Goal: Information Seeking & Learning: Learn about a topic

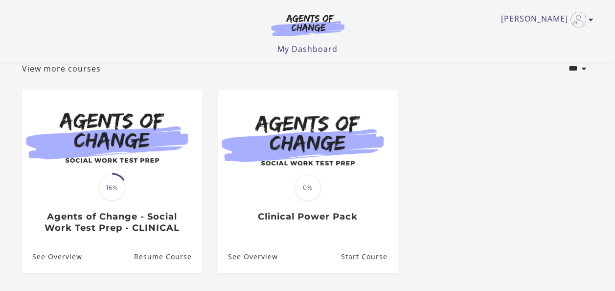
scroll to position [65, 0]
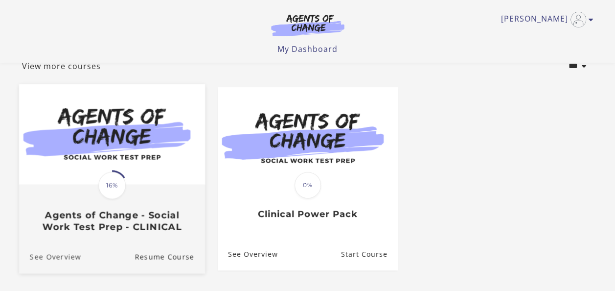
click at [52, 257] on link "See Overview" at bounding box center [50, 256] width 62 height 33
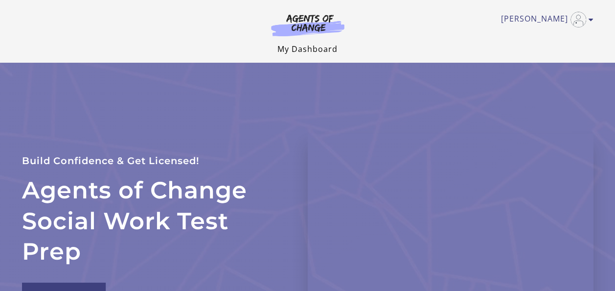
click at [310, 51] on link "My Dashboard" at bounding box center [308, 49] width 60 height 11
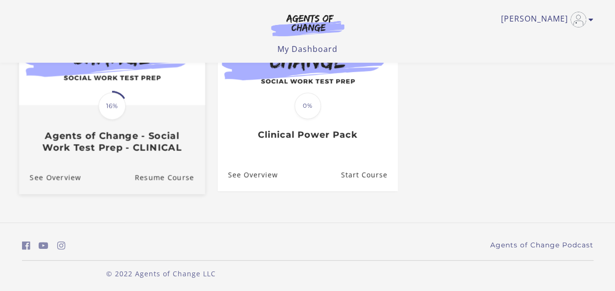
scroll to position [147, 0]
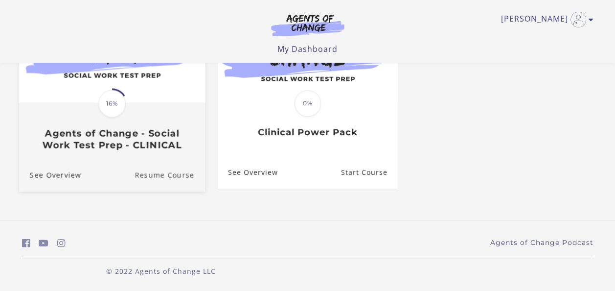
click at [181, 176] on link "Resume Course" at bounding box center [170, 175] width 70 height 33
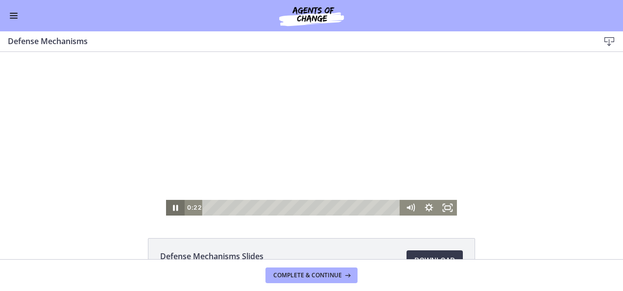
click at [171, 208] on icon "Pause" at bounding box center [175, 208] width 19 height 16
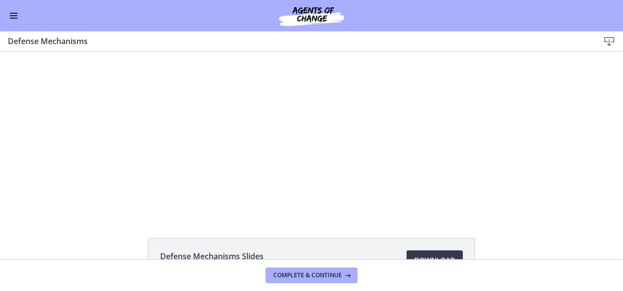
click at [11, 16] on span "Enable menu" at bounding box center [14, 15] width 8 height 1
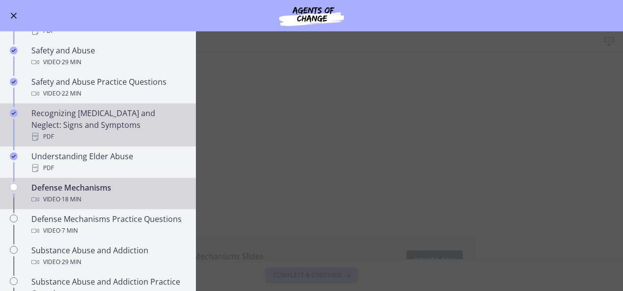
scroll to position [343, 0]
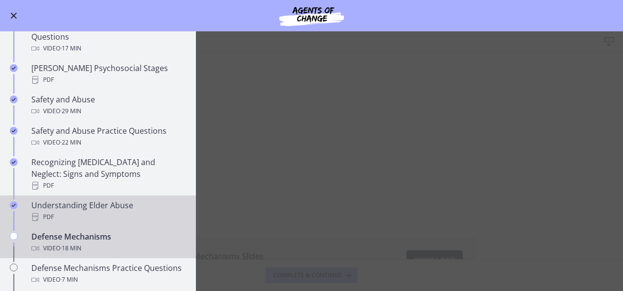
click at [67, 211] on div "PDF" at bounding box center [107, 217] width 153 height 12
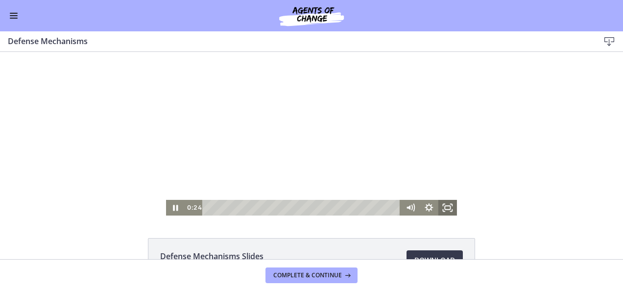
drag, startPoint x: 447, startPoint y: 208, endPoint x: 449, endPoint y: 296, distance: 87.1
click at [448, 208] on icon "Fullscreen" at bounding box center [447, 208] width 19 height 16
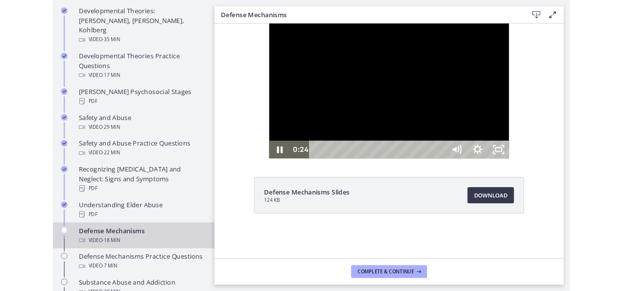
scroll to position [344, 0]
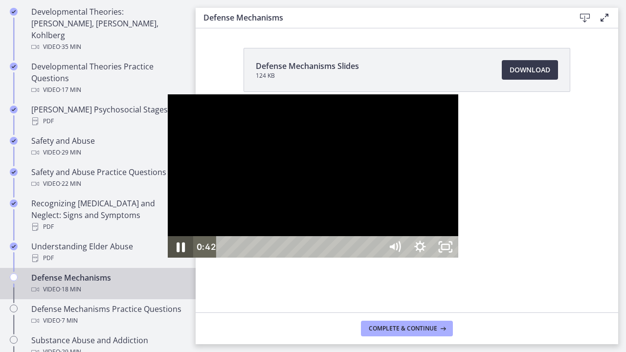
click at [177, 253] on icon "Pause" at bounding box center [181, 248] width 8 height 10
click at [459, 258] on icon "Unfullscreen" at bounding box center [445, 247] width 25 height 22
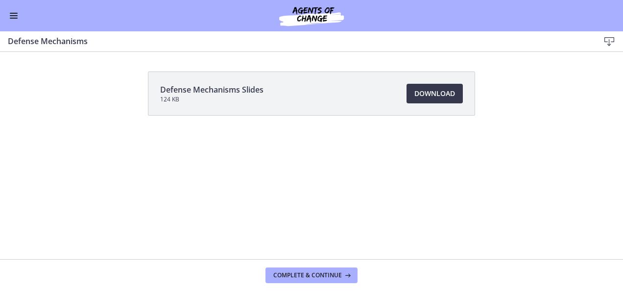
scroll to position [342, 0]
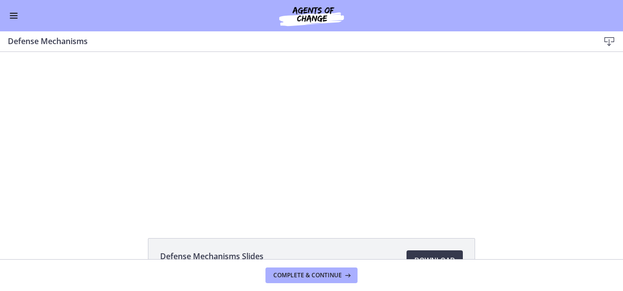
click at [13, 15] on span "Enable menu" at bounding box center [14, 15] width 8 height 1
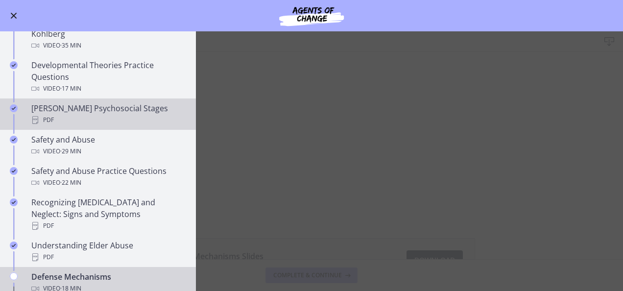
scroll to position [244, 0]
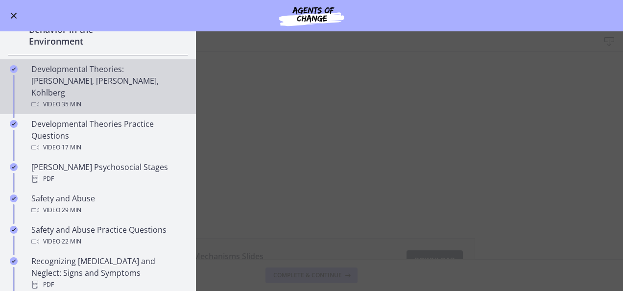
click at [85, 98] on div "Video · 35 min" at bounding box center [107, 104] width 153 height 12
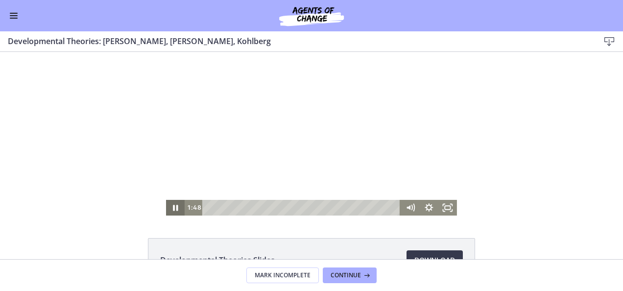
click at [173, 206] on icon "Pause" at bounding box center [175, 208] width 5 height 6
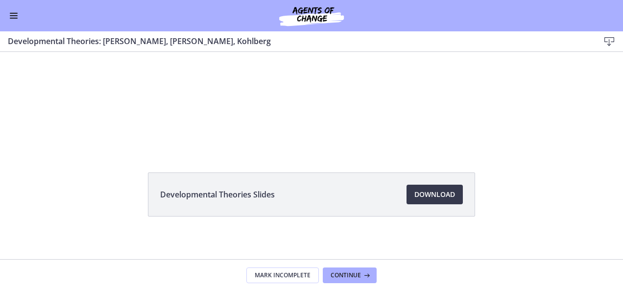
scroll to position [69, 0]
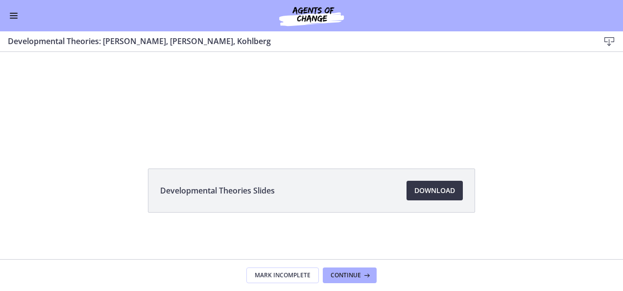
click at [432, 192] on span "Download Opens in a new window" at bounding box center [434, 191] width 41 height 12
click at [16, 15] on span "Enable menu" at bounding box center [14, 15] width 8 height 1
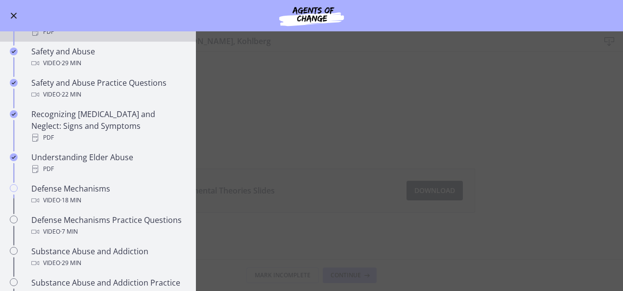
scroll to position [391, 0]
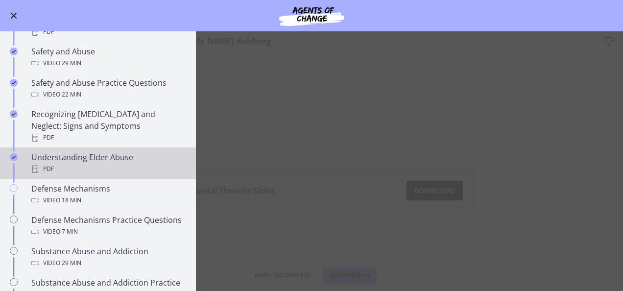
click at [89, 163] on div "PDF" at bounding box center [107, 169] width 153 height 12
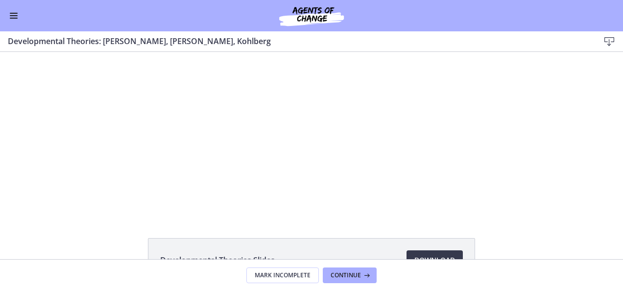
click at [11, 14] on button "Enable menu" at bounding box center [14, 16] width 12 height 12
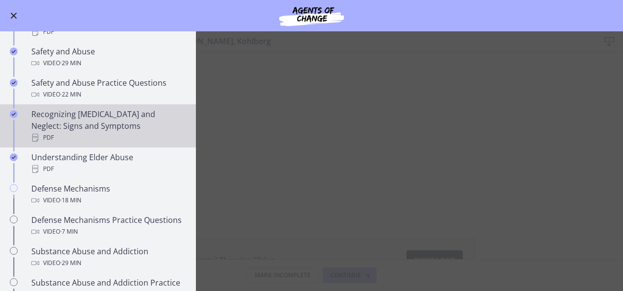
click at [83, 112] on div "Recognizing Child Abuse and Neglect: Signs and Symptoms PDF" at bounding box center [107, 125] width 153 height 35
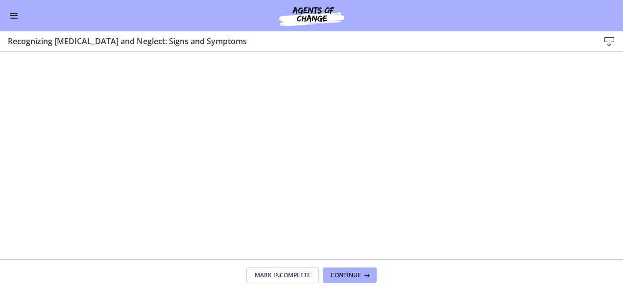
click at [12, 17] on button "Enable menu" at bounding box center [14, 16] width 12 height 12
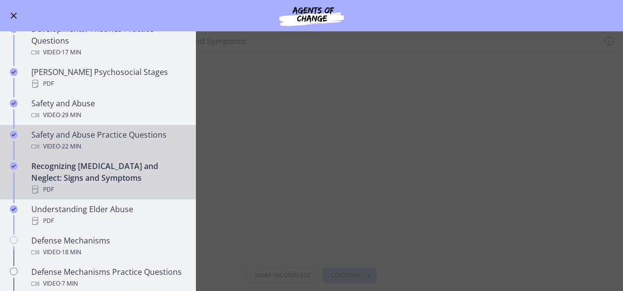
scroll to position [293, 0]
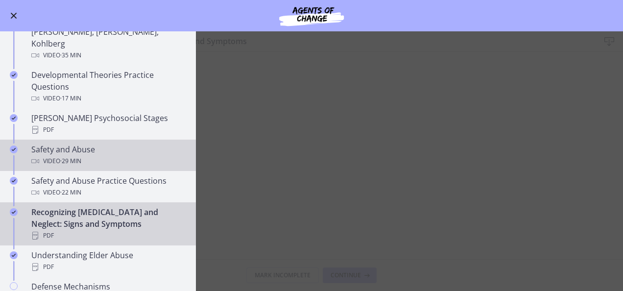
click at [79, 143] on div "Safety and Abuse Video · 29 min" at bounding box center [107, 154] width 153 height 23
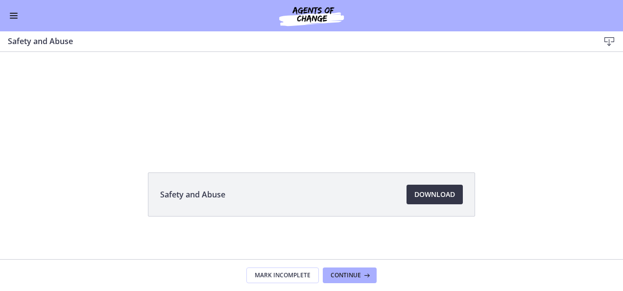
scroll to position [69, 0]
click at [436, 188] on span "Download Opens in a new window" at bounding box center [434, 191] width 41 height 12
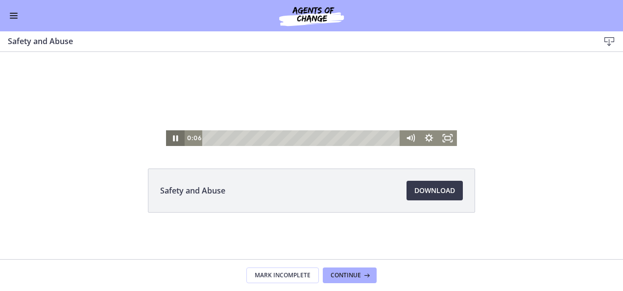
click at [173, 138] on icon "Pause" at bounding box center [175, 138] width 5 height 6
click at [16, 15] on button "Enable menu" at bounding box center [14, 16] width 12 height 12
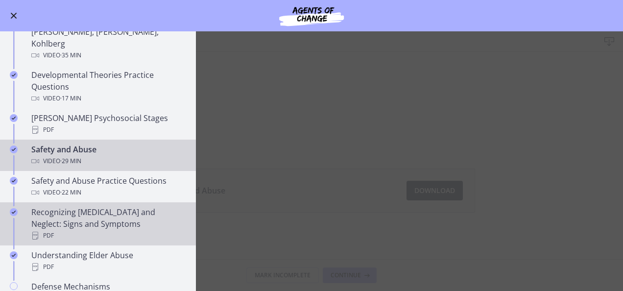
scroll to position [391, 0]
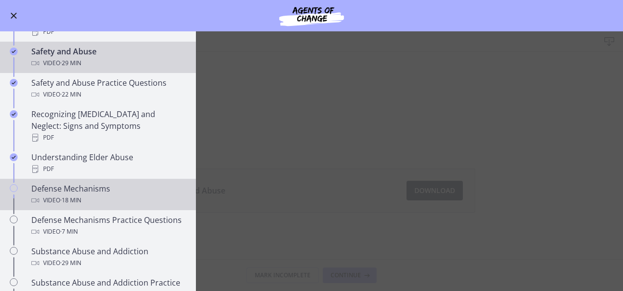
drag, startPoint x: 75, startPoint y: 180, endPoint x: 88, endPoint y: 180, distance: 13.2
click at [75, 183] on div "Defense Mechanisms Video · 18 min" at bounding box center [107, 194] width 153 height 23
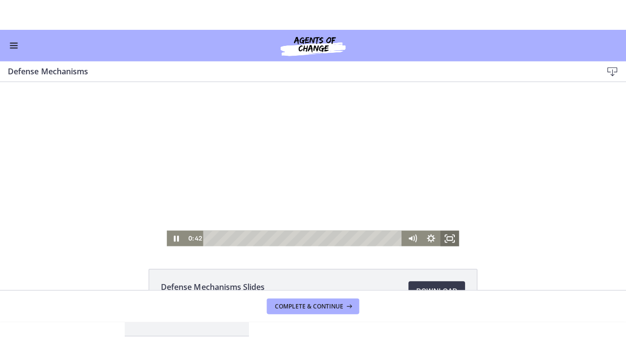
click at [440, 235] on icon "Fullscreen" at bounding box center [447, 238] width 19 height 16
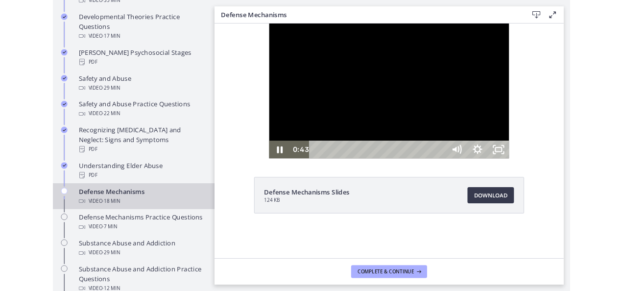
scroll to position [393, 0]
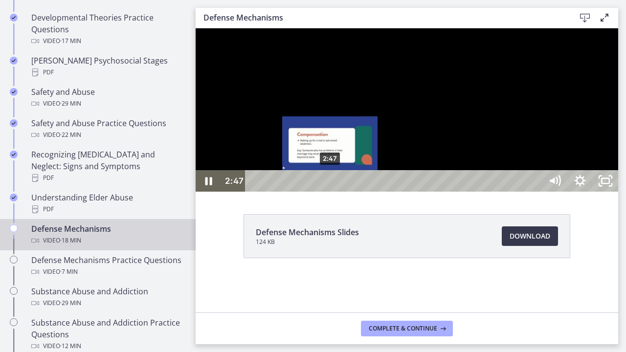
click at [331, 192] on div "2:47" at bounding box center [394, 181] width 281 height 22
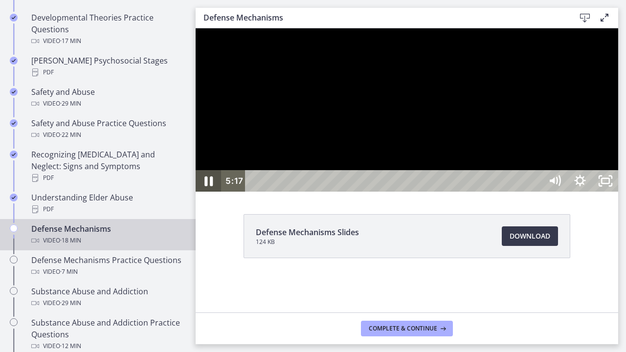
click at [211, 194] on icon "Pause" at bounding box center [208, 181] width 30 height 26
click at [619, 192] on icon "Unfullscreen" at bounding box center [605, 181] width 25 height 22
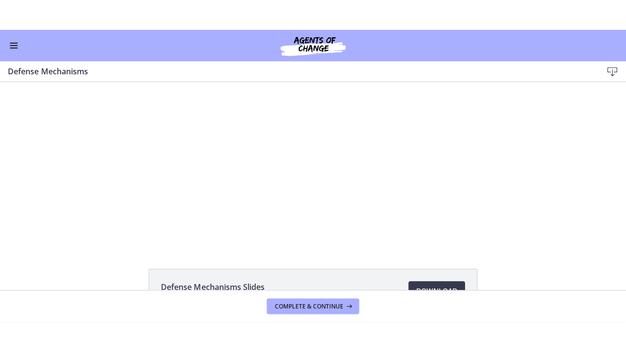
scroll to position [391, 0]
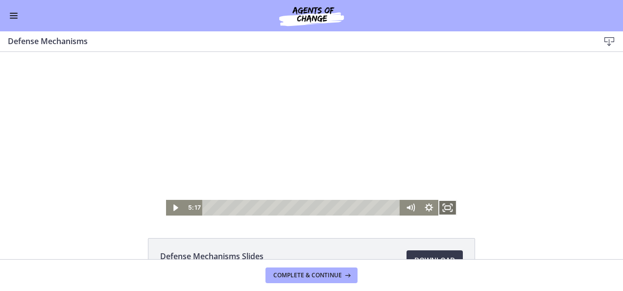
click at [444, 209] on rect "Fullscreen" at bounding box center [446, 208] width 5 height 4
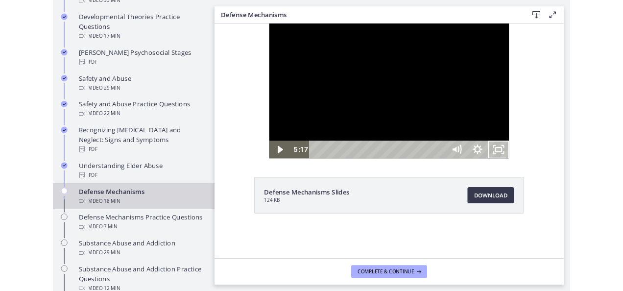
scroll to position [393, 0]
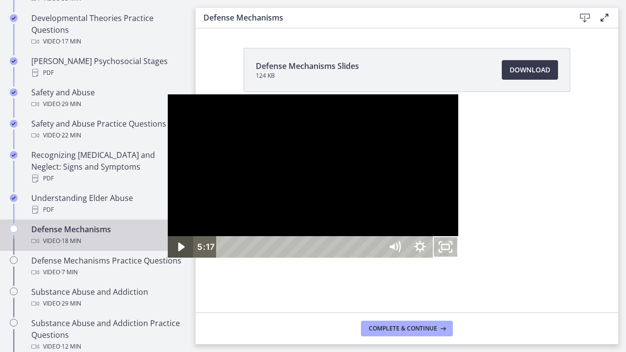
click at [179, 252] on icon "Play Video" at bounding box center [182, 247] width 6 height 9
click at [165, 260] on icon "Pause" at bounding box center [180, 247] width 30 height 26
click at [166, 260] on icon "Play Video" at bounding box center [181, 247] width 30 height 26
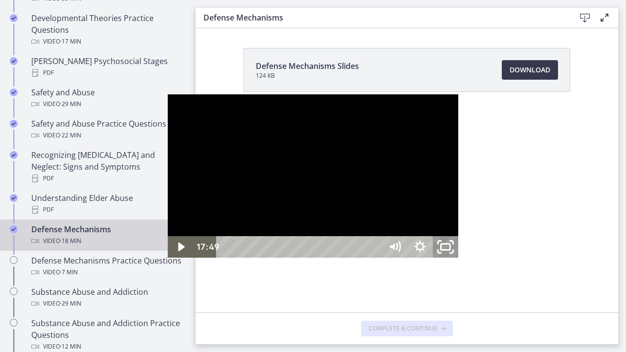
click at [451, 250] on rect "Unfullscreen" at bounding box center [445, 247] width 9 height 6
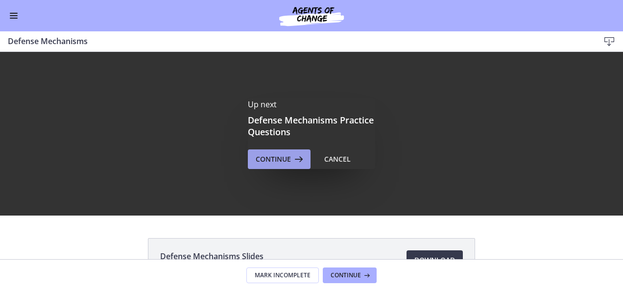
scroll to position [0, 0]
click at [281, 153] on button "Continue" at bounding box center [279, 159] width 63 height 20
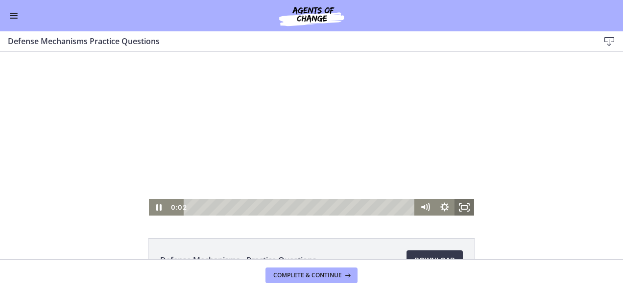
click at [459, 206] on icon "Fullscreen" at bounding box center [464, 207] width 20 height 17
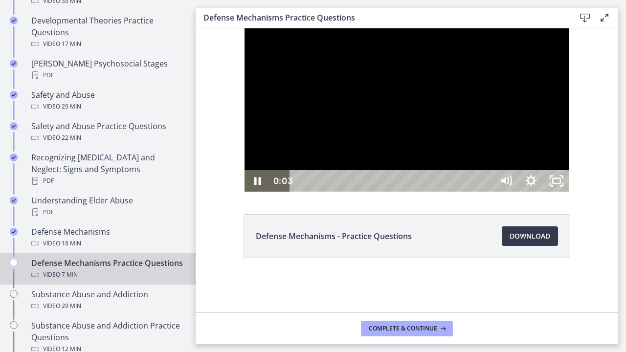
scroll to position [393, 0]
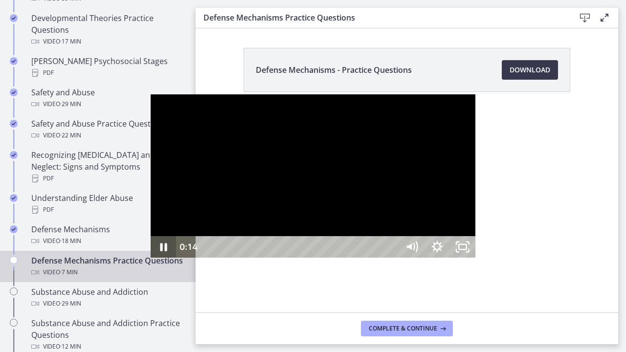
click at [151, 258] on icon "Pause" at bounding box center [163, 247] width 25 height 22
click at [161, 253] on icon "Play Video" at bounding box center [165, 247] width 8 height 11
click at [148, 260] on icon "Pause" at bounding box center [163, 247] width 30 height 26
drag, startPoint x: 9, startPoint y: 346, endPoint x: 11, endPoint y: 325, distance: 20.6
click at [152, 258] on icon "Play Video" at bounding box center [164, 247] width 25 height 22
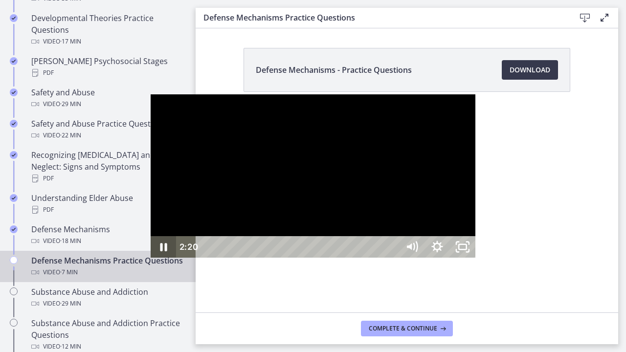
click at [161, 252] on icon "Pause" at bounding box center [164, 247] width 7 height 8
click at [161, 253] on icon "Play Video" at bounding box center [165, 247] width 8 height 11
click at [161, 252] on icon "Pause" at bounding box center [164, 247] width 7 height 8
click at [162, 252] on icon "Play Video" at bounding box center [165, 247] width 6 height 9
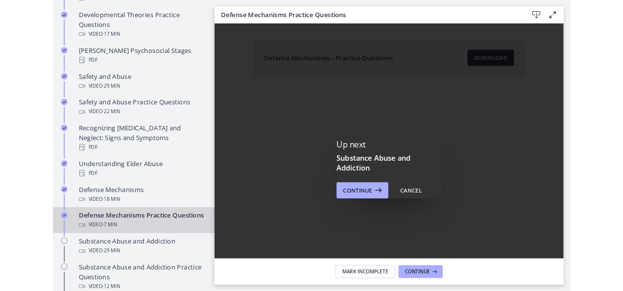
scroll to position [0, 0]
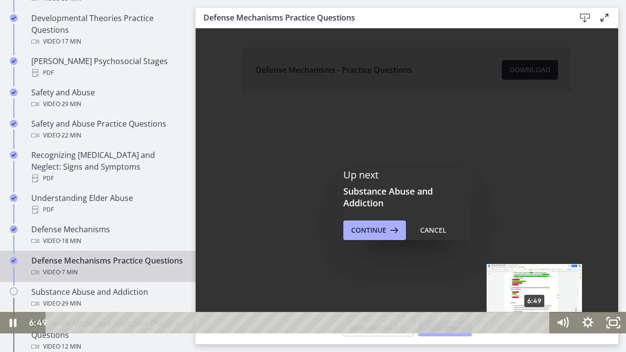
click at [535, 290] on div "6:49" at bounding box center [299, 323] width 488 height 22
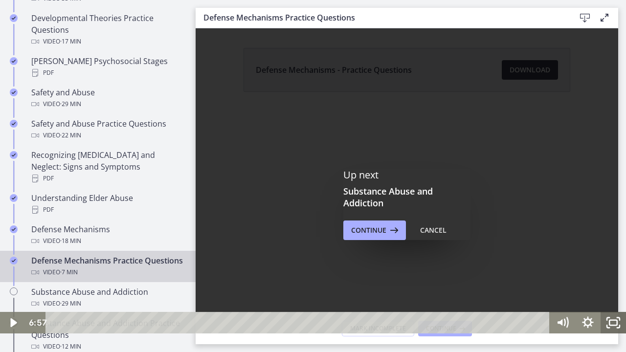
click at [611, 290] on icon "Fullscreen" at bounding box center [613, 323] width 25 height 22
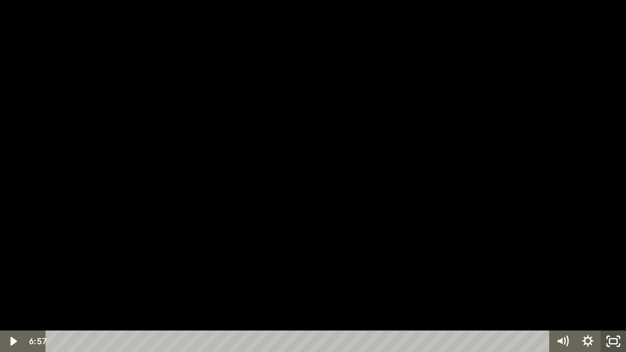
click at [621, 290] on icon "Unfullscreen" at bounding box center [613, 342] width 25 height 22
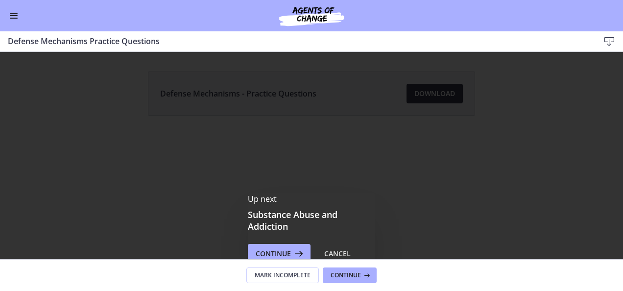
scroll to position [391, 0]
click at [270, 252] on span "Continue" at bounding box center [272, 254] width 35 height 12
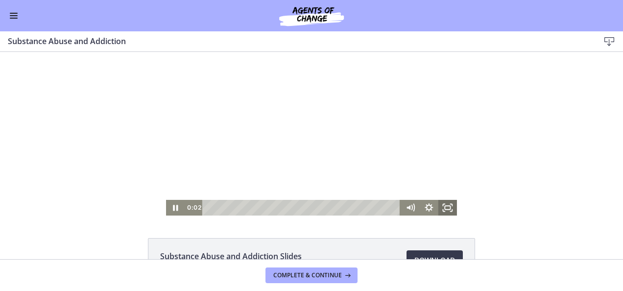
drag, startPoint x: 447, startPoint y: 209, endPoint x: 449, endPoint y: 297, distance: 87.6
click at [447, 209] on icon "Fullscreen" at bounding box center [447, 208] width 19 height 16
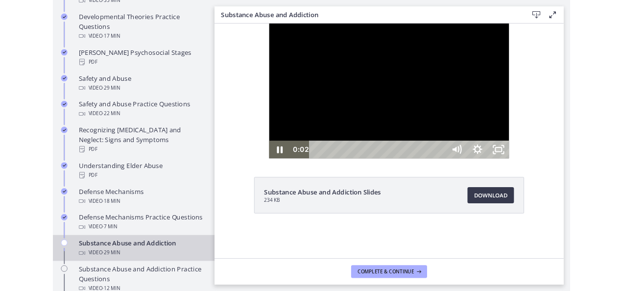
scroll to position [393, 0]
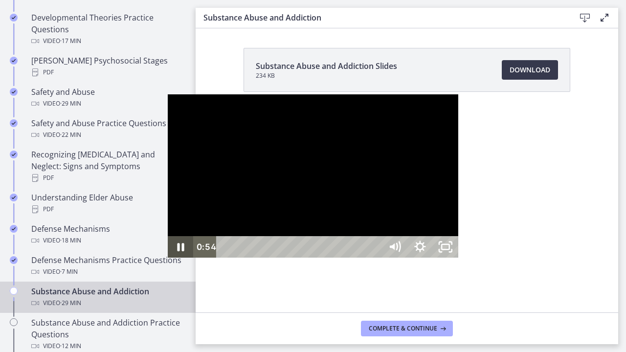
click at [168, 258] on icon "Pause" at bounding box center [180, 247] width 25 height 22
click at [169, 258] on icon "Play Video" at bounding box center [181, 247] width 25 height 22
click at [178, 252] on icon "Pause" at bounding box center [181, 247] width 7 height 8
click at [169, 258] on icon "Play Video" at bounding box center [181, 247] width 25 height 22
click at [178, 252] on icon "Pause" at bounding box center [181, 247] width 7 height 8
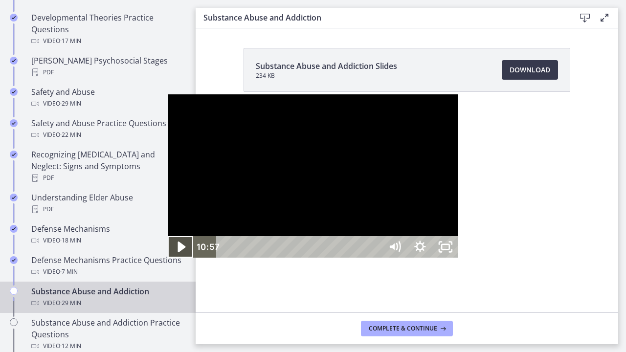
click at [166, 260] on icon "Play Video" at bounding box center [181, 247] width 30 height 26
click at [165, 260] on icon "Pause" at bounding box center [180, 247] width 30 height 26
click at [169, 258] on icon "Play Video" at bounding box center [181, 247] width 25 height 22
click at [459, 258] on icon "Unfullscreen" at bounding box center [445, 247] width 25 height 22
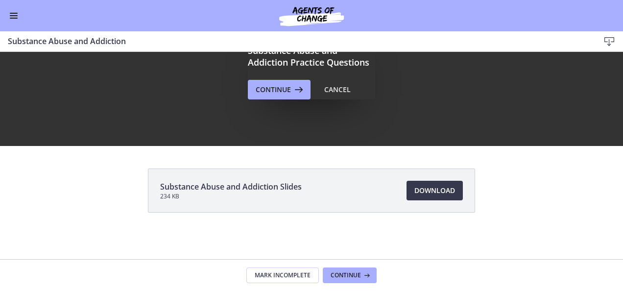
scroll to position [0, 0]
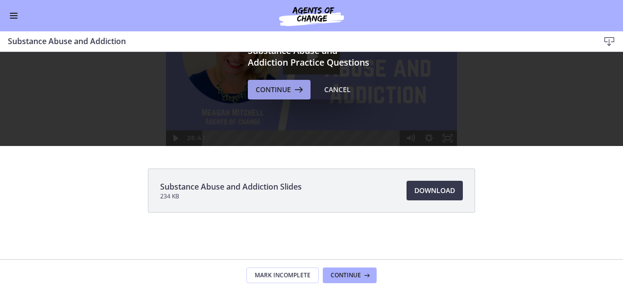
click at [266, 93] on span "Continue" at bounding box center [272, 90] width 35 height 12
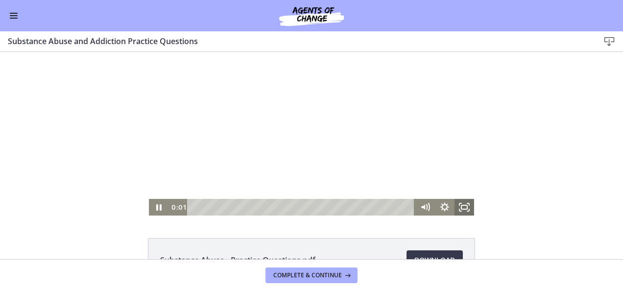
drag, startPoint x: 461, startPoint y: 211, endPoint x: 463, endPoint y: 299, distance: 88.1
click at [461, 211] on icon "Fullscreen" at bounding box center [464, 207] width 20 height 17
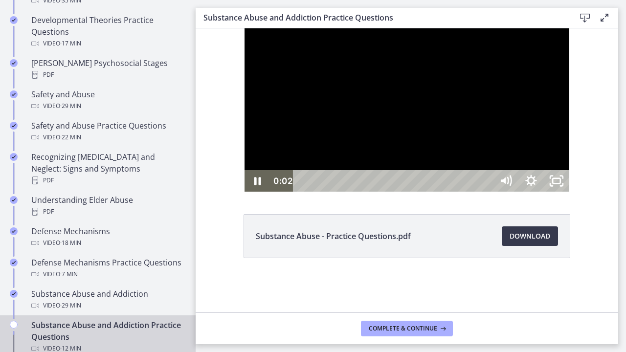
scroll to position [393, 0]
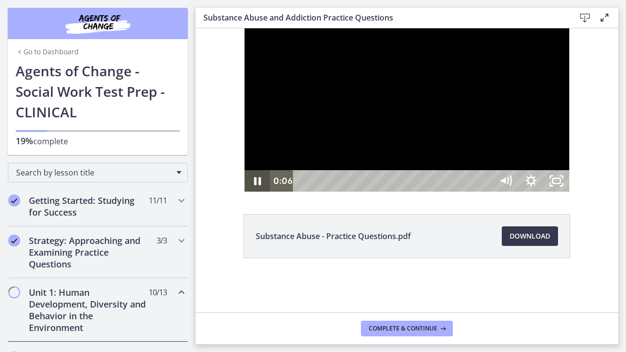
scroll to position [393, 0]
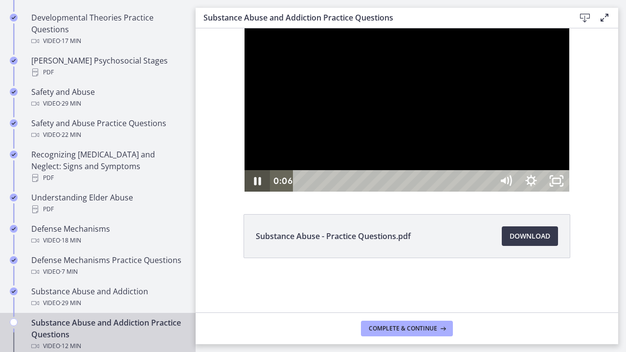
drag, startPoint x: 196, startPoint y: 28, endPoint x: 208, endPoint y: 368, distance: 339.9
click at [245, 192] on icon "Pause" at bounding box center [257, 181] width 25 height 22
click at [243, 194] on icon "Play Video" at bounding box center [258, 181] width 30 height 26
click at [245, 192] on icon "Pause" at bounding box center [257, 181] width 25 height 22
click at [246, 192] on icon "Play Video" at bounding box center [258, 181] width 25 height 22
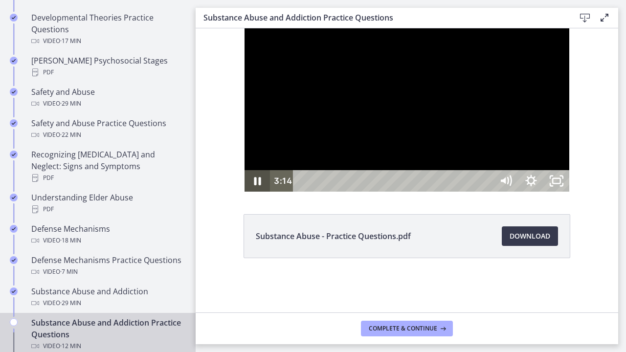
click at [245, 192] on icon "Pause" at bounding box center [257, 181] width 25 height 22
click at [243, 194] on icon "Play Video" at bounding box center [258, 181] width 30 height 26
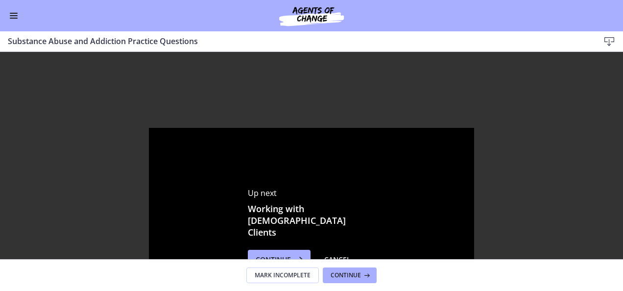
scroll to position [391, 0]
click at [8, 12] on button "Enable menu" at bounding box center [14, 16] width 12 height 12
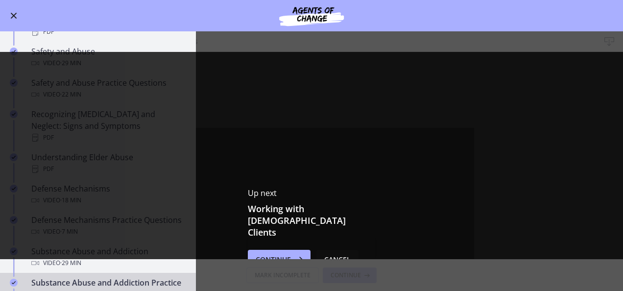
click at [341, 254] on div "Cancel" at bounding box center [337, 260] width 26 height 12
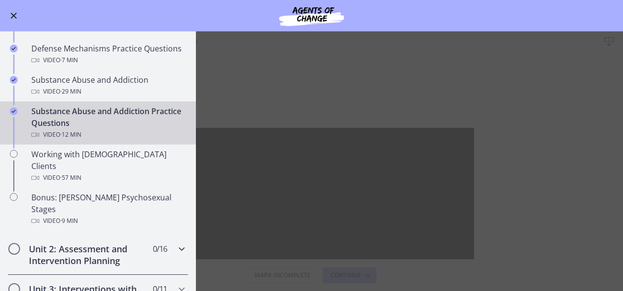
scroll to position [611, 0]
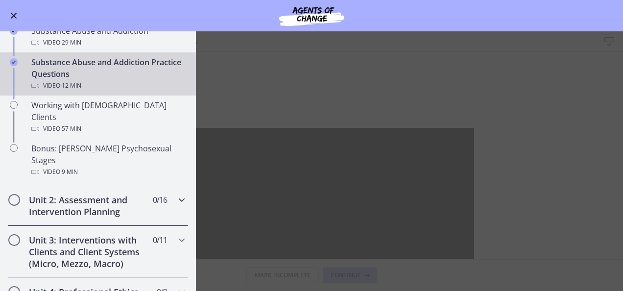
click at [127, 194] on h2 "Unit 2: Assessment and Intervention Planning" at bounding box center [88, 205] width 119 height 23
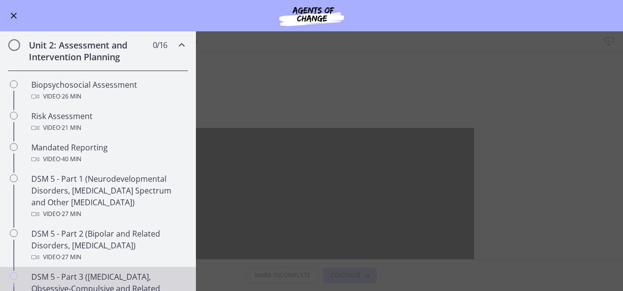
scroll to position [219, 0]
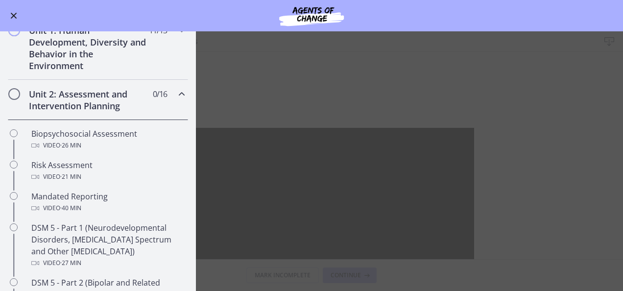
click at [176, 92] on icon "Chapters" at bounding box center [182, 94] width 12 height 12
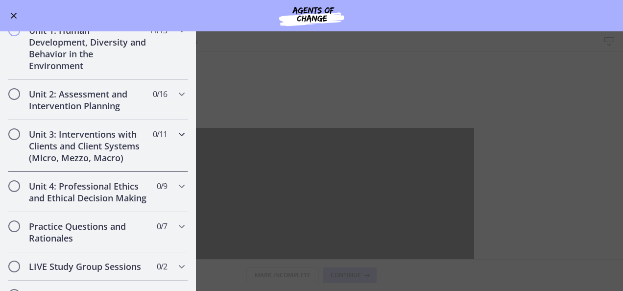
click at [177, 133] on icon "Chapters" at bounding box center [182, 134] width 12 height 12
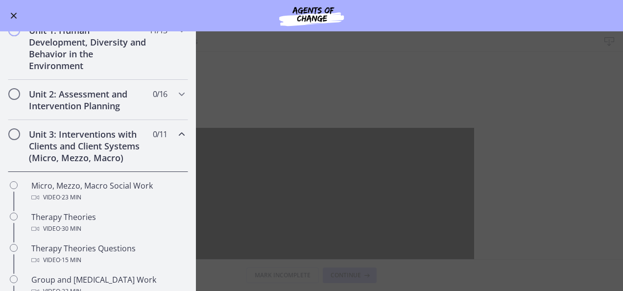
click at [176, 133] on icon "Chapters" at bounding box center [182, 134] width 12 height 12
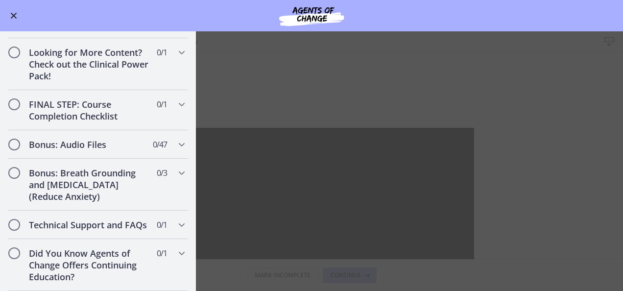
scroll to position [480, 0]
click at [176, 139] on icon "Chapters" at bounding box center [182, 145] width 12 height 12
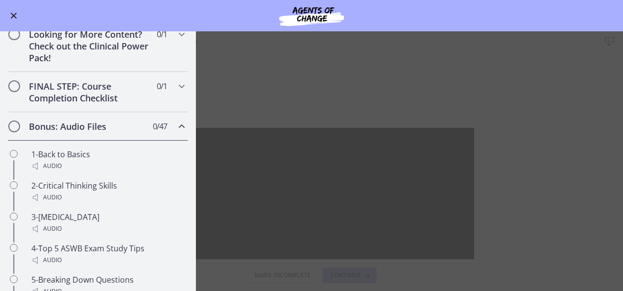
click at [176, 132] on icon "Chapters" at bounding box center [182, 126] width 12 height 12
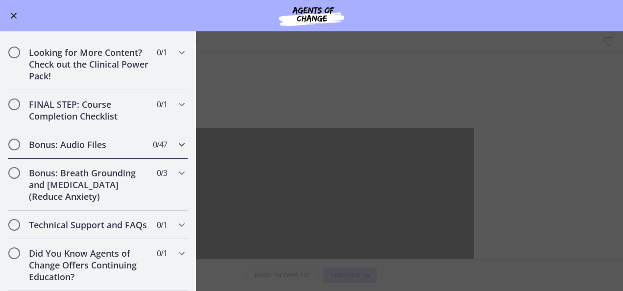
click at [176, 139] on icon "Chapters" at bounding box center [182, 145] width 12 height 12
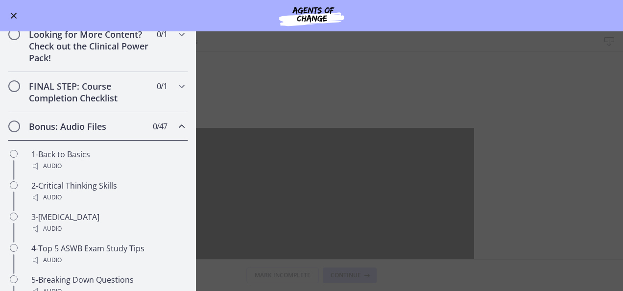
click at [177, 132] on icon "Chapters" at bounding box center [182, 126] width 12 height 12
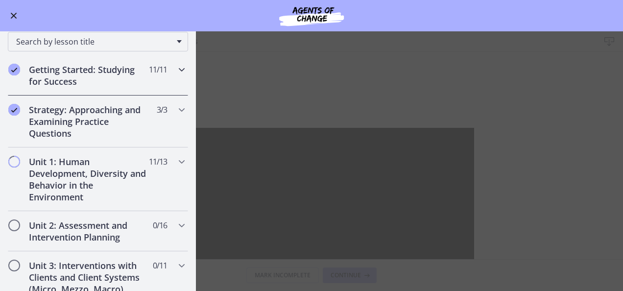
scroll to position [98, 0]
